Goal: Task Accomplishment & Management: Manage account settings

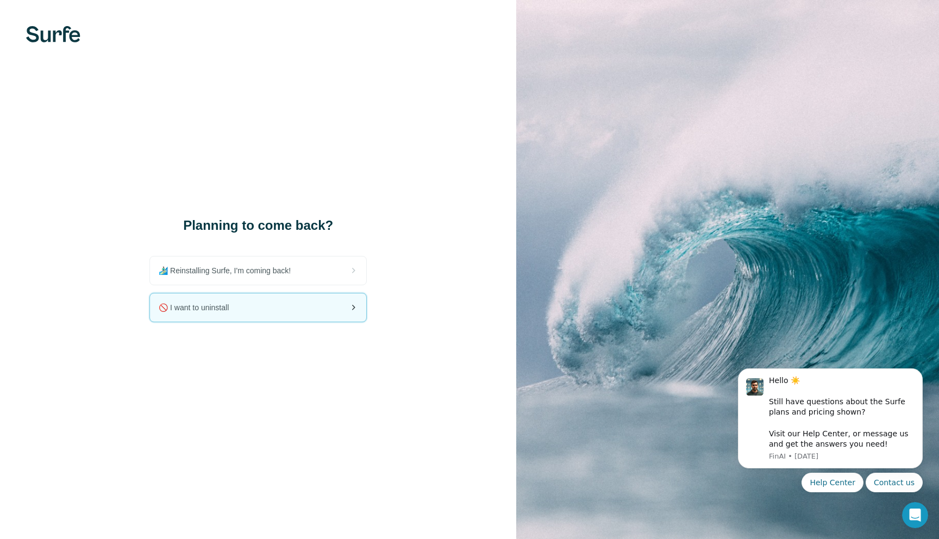
click at [242, 305] on div "🚫 I want to uninstall" at bounding box center [258, 307] width 216 height 28
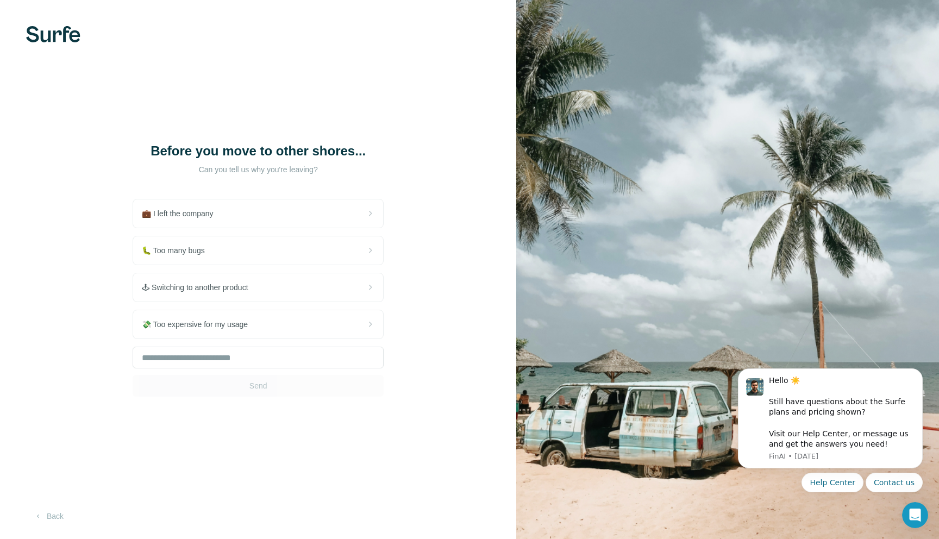
click at [242, 302] on div "🕹 Switching to another product" at bounding box center [258, 287] width 250 height 28
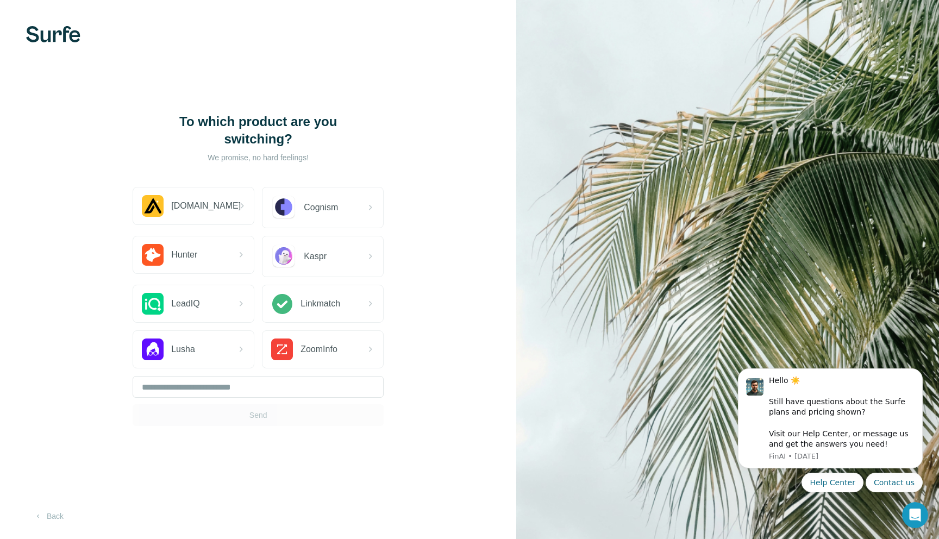
click at [280, 412] on div "Send" at bounding box center [258, 401] width 251 height 50
click at [280, 392] on input "text" at bounding box center [258, 387] width 251 height 22
type input "***"
click at [333, 420] on button "Send" at bounding box center [258, 415] width 251 height 22
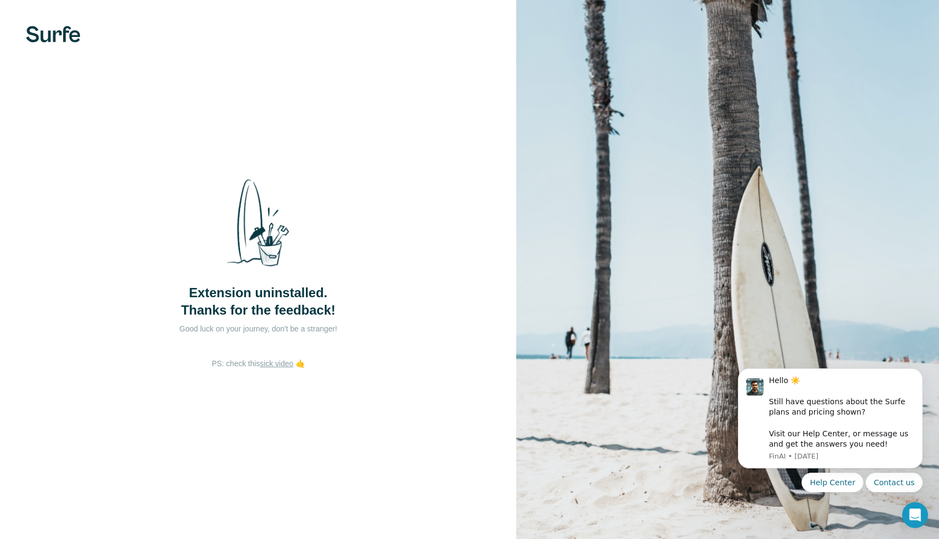
click at [55, 34] on img at bounding box center [53, 34] width 54 height 16
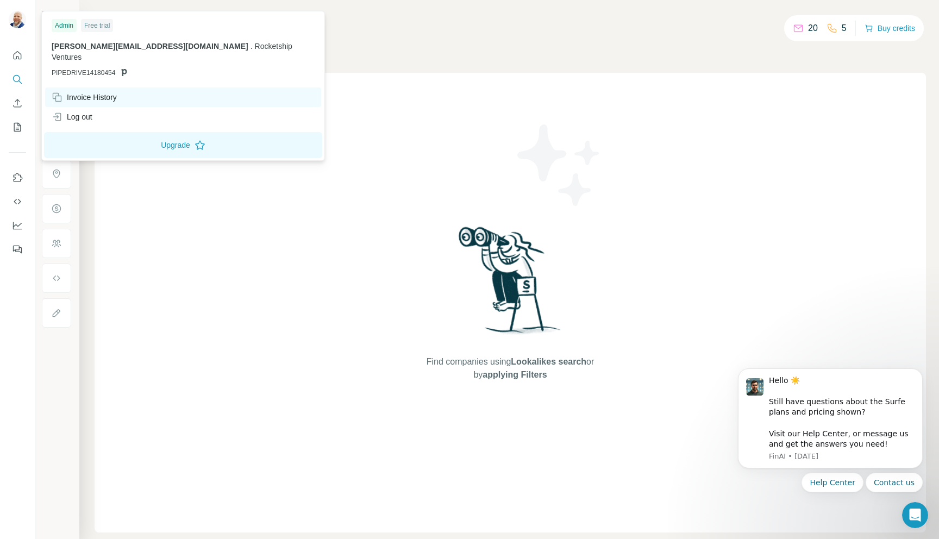
click at [86, 92] on div "Invoice History" at bounding box center [84, 97] width 65 height 11
